Goal: Check status: Check status

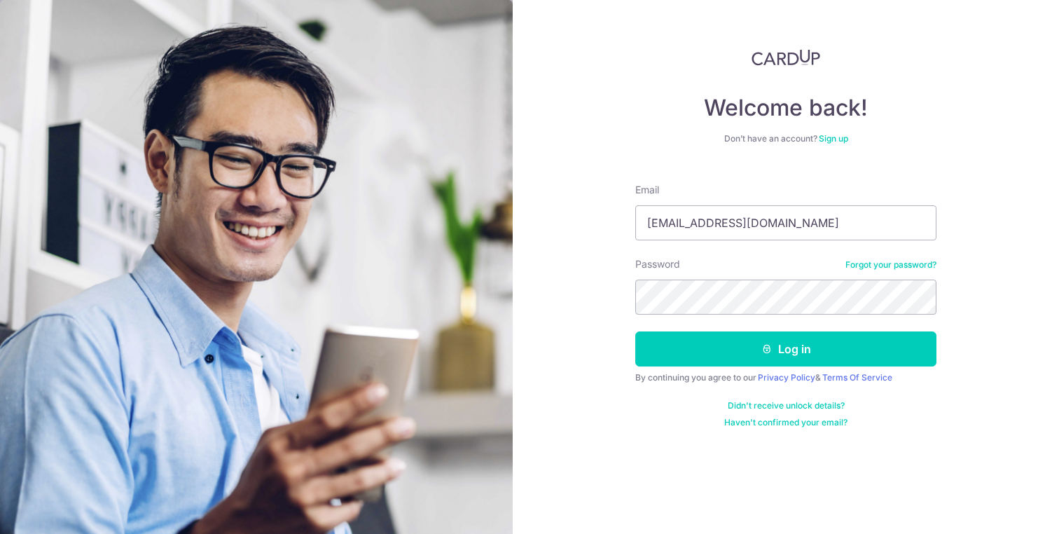
click at [773, 244] on form "Email [EMAIL_ADDRESS][DOMAIN_NAME] Password Forgot your password? Log in By con…" at bounding box center [785, 300] width 301 height 256
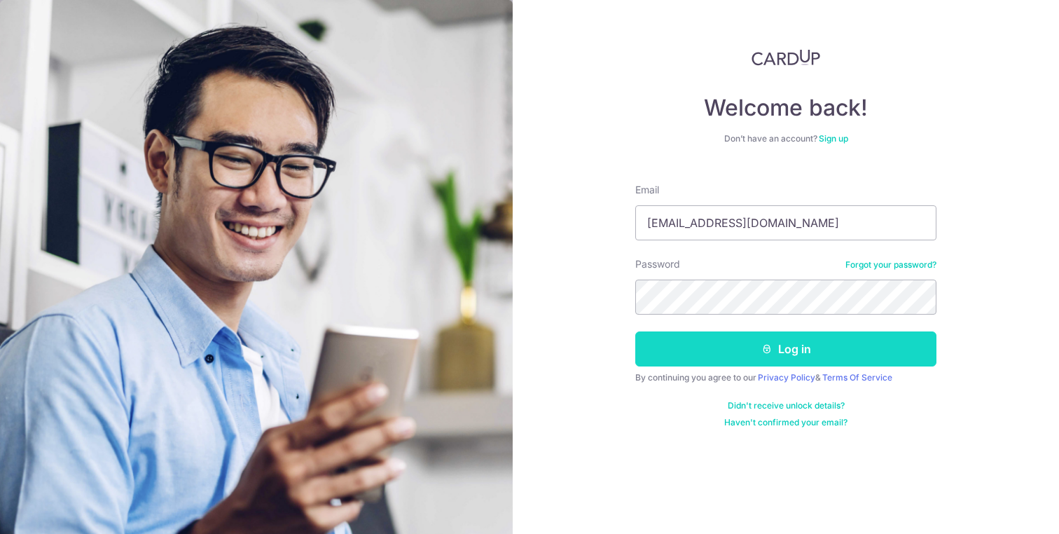
click at [782, 363] on button "Log in" at bounding box center [785, 348] width 301 height 35
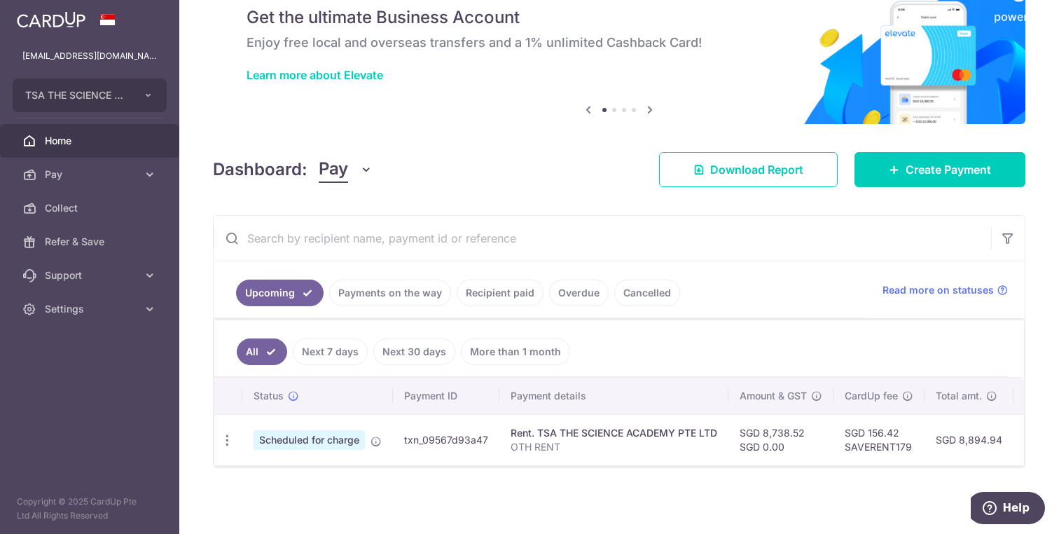
click at [371, 431] on td "Scheduled for charge" at bounding box center [317, 439] width 151 height 51
click at [518, 282] on link "Recipient paid" at bounding box center [500, 292] width 87 height 27
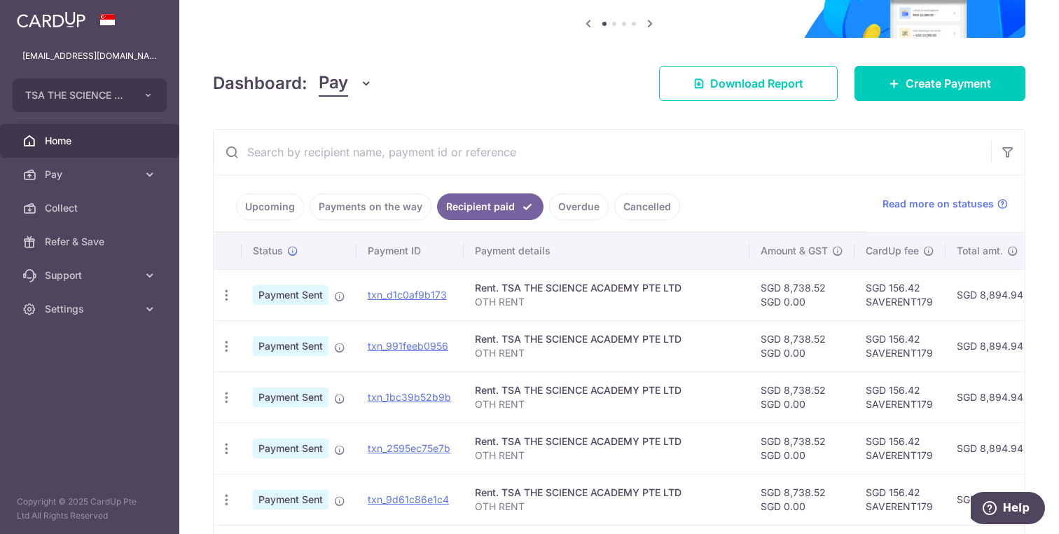
scroll to position [211, 0]
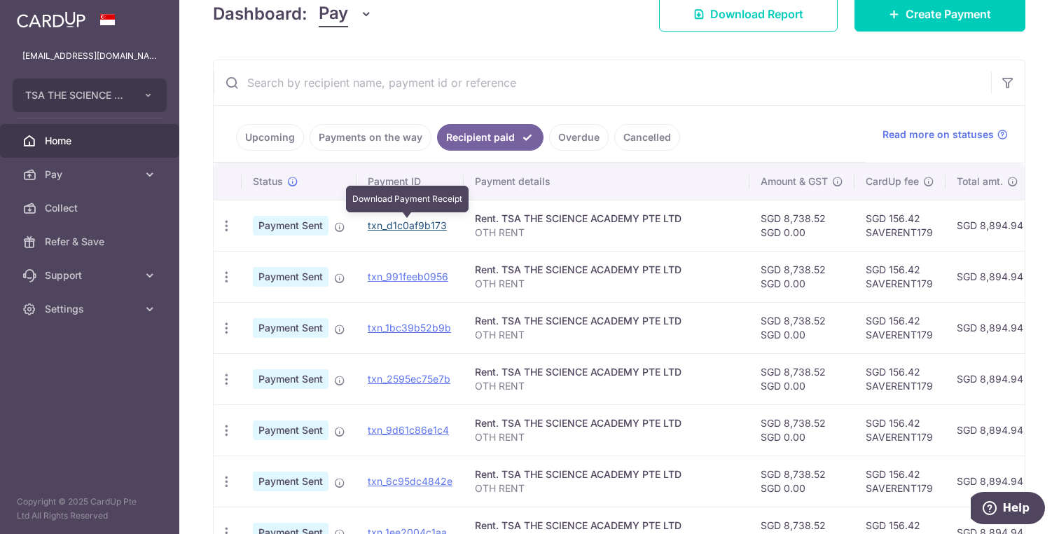
click at [416, 225] on link "txn_d1c0af9b173" at bounding box center [407, 225] width 79 height 12
